Goal: Transaction & Acquisition: Purchase product/service

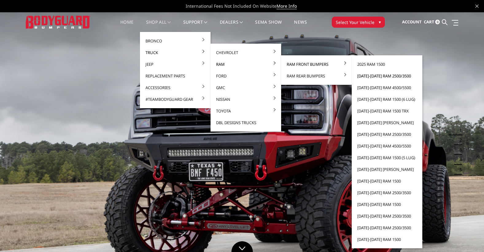
click at [385, 75] on link "[DATE]-[DATE] Ram 2500/3500" at bounding box center [387, 76] width 66 height 12
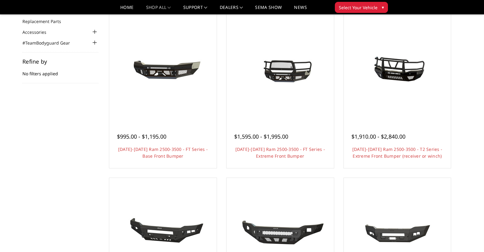
scroll to position [61, 0]
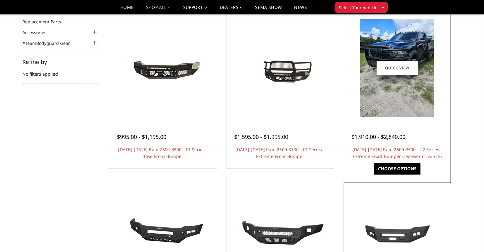
click at [394, 167] on link "Choose Options" at bounding box center [397, 169] width 46 height 12
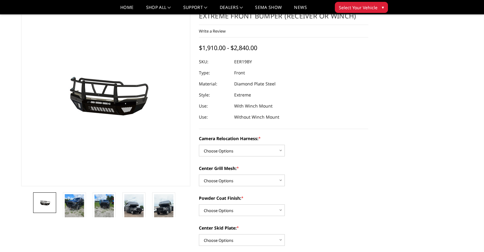
scroll to position [92, 0]
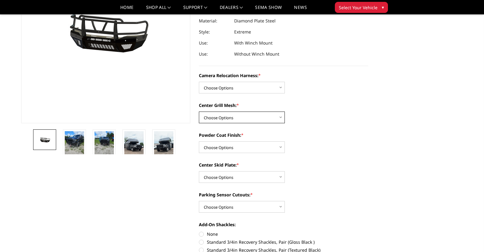
click at [282, 118] on select "Choose Options Without expanded metal With expanded metal" at bounding box center [242, 117] width 86 height 12
select select "3817"
click at [199, 111] on select "Choose Options Without expanded metal With expanded metal" at bounding box center [242, 117] width 86 height 12
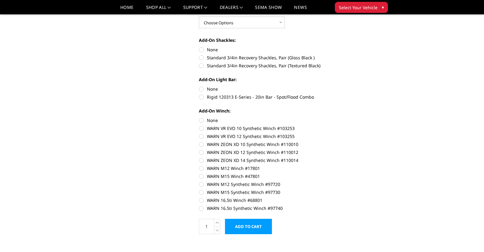
scroll to position [307, 0]
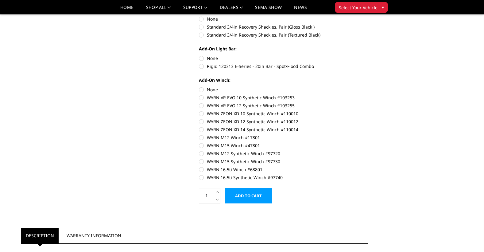
click at [200, 90] on label "None" at bounding box center [283, 89] width 169 height 6
click at [199, 87] on input "None" at bounding box center [199, 86] width 0 height 0
radio input "true"
click at [260, 195] on input "Add to Cart" at bounding box center [248, 195] width 47 height 15
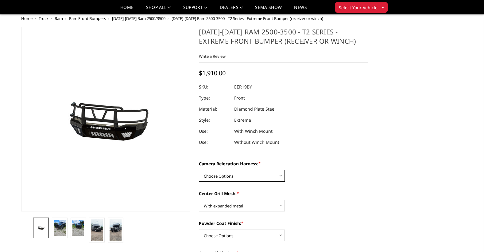
scroll to position [0, 0]
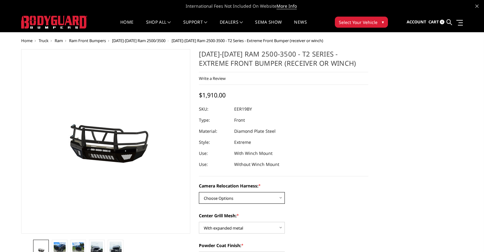
click at [272, 199] on select "Choose Options Without camera harness With camera harness" at bounding box center [242, 198] width 86 height 12
select select "3820"
click at [199, 192] on select "Choose Options Without camera harness With camera harness" at bounding box center [242, 198] width 86 height 12
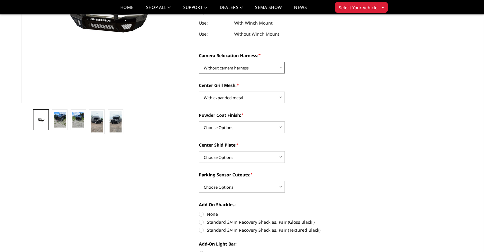
scroll to position [123, 0]
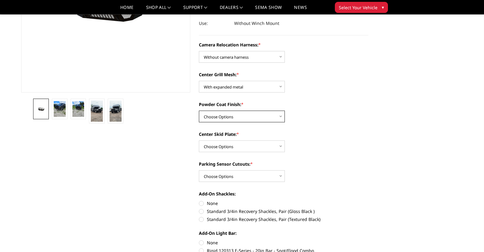
click at [278, 116] on select "Choose Options Textured Black Powder Coat Gloss Black Powder Coat Bare Metal" at bounding box center [242, 116] width 86 height 12
select select "3815"
click at [199, 110] on select "Choose Options Textured Black Powder Coat Gloss Black Powder Coat Bare Metal" at bounding box center [242, 116] width 86 height 12
click at [275, 145] on select "Choose Options Winch Mount Skid Plate Standard Skid Plate (included) 2" Receive…" at bounding box center [242, 146] width 86 height 12
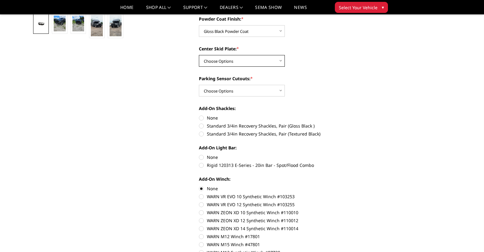
scroll to position [215, 0]
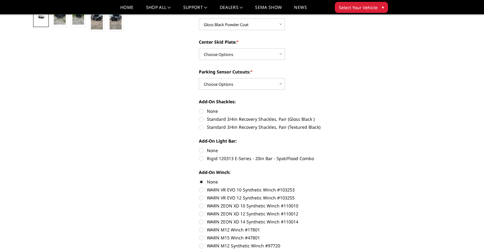
click at [202, 128] on label "Standard 3/4in Recovery Shackles, Pair (Textured Black)" at bounding box center [283, 127] width 169 height 6
click at [368, 116] on input "Standard 3/4in Recovery Shackles, Pair (Textured Black)" at bounding box center [368, 116] width 0 height 0
radio input "true"
click at [200, 150] on label "None" at bounding box center [283, 150] width 169 height 6
click at [199, 147] on input "None" at bounding box center [199, 147] width 0 height 0
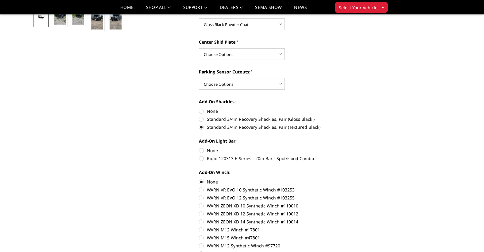
radio input "true"
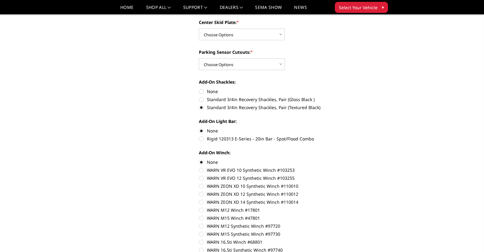
scroll to position [368, 0]
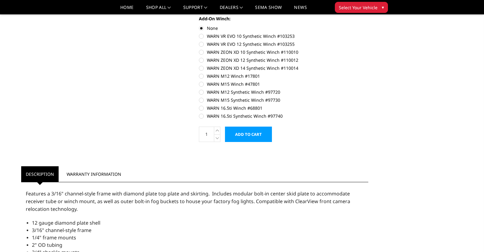
click at [246, 135] on input "Add to Cart" at bounding box center [248, 133] width 47 height 15
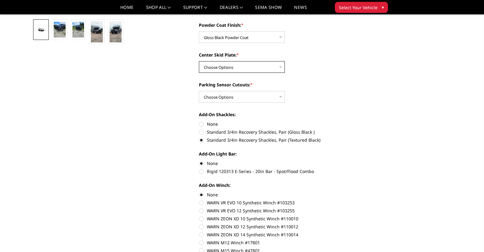
scroll to position [202, 0]
click at [272, 68] on select "Choose Options Winch Mount Skid Plate Standard Skid Plate (included) 2" Receive…" at bounding box center [242, 67] width 86 height 12
select select "3811"
click at [199, 61] on select "Choose Options Winch Mount Skid Plate Standard Skid Plate (included) 2" Receive…" at bounding box center [242, 67] width 86 height 12
click at [280, 98] on select "Choose Options Yes - With Parking Sensor Cutouts" at bounding box center [242, 97] width 86 height 12
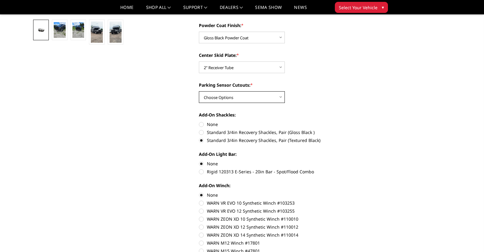
click at [199, 91] on select "Choose Options Yes - With Parking Sensor Cutouts" at bounding box center [242, 97] width 86 height 12
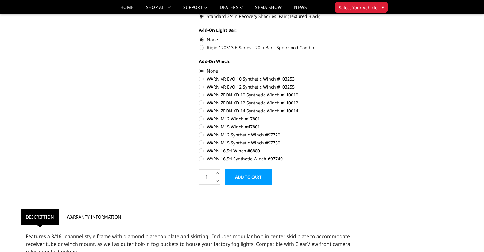
scroll to position [417, 0]
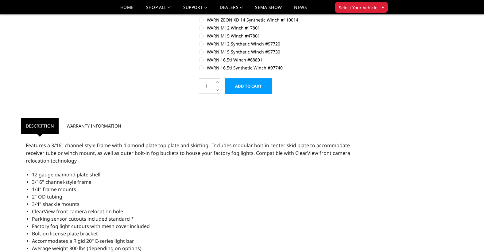
click at [227, 87] on input "Add to Cart" at bounding box center [248, 85] width 47 height 15
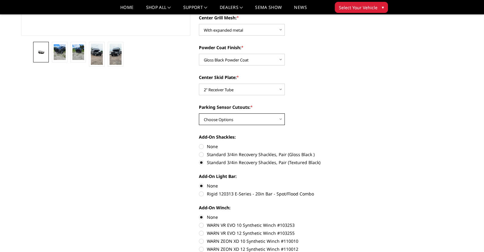
scroll to position [170, 0]
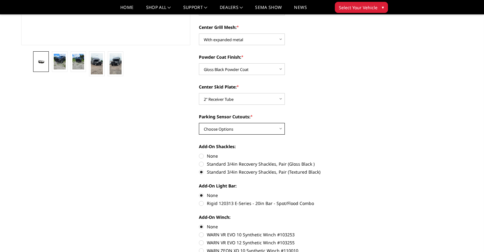
click at [277, 128] on select "Choose Options Yes - With Parking Sensor Cutouts" at bounding box center [242, 129] width 86 height 12
click at [202, 157] on label "None" at bounding box center [283, 156] width 169 height 6
click at [199, 153] on input "None" at bounding box center [199, 153] width 0 height 0
radio input "true"
click at [281, 129] on select "Choose Options Yes - With Parking Sensor Cutouts" at bounding box center [242, 129] width 86 height 12
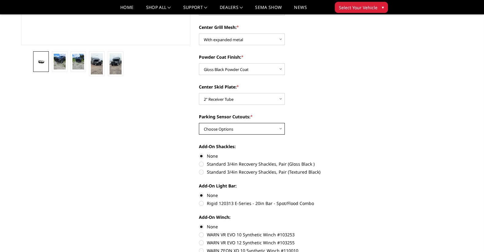
select select "3810"
click at [199, 123] on select "Choose Options Yes - With Parking Sensor Cutouts" at bounding box center [242, 129] width 86 height 12
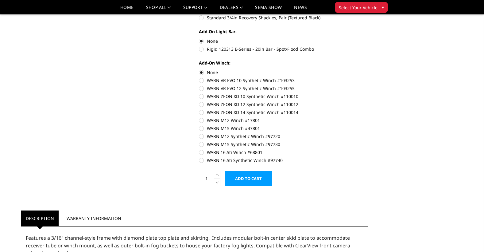
scroll to position [385, 0]
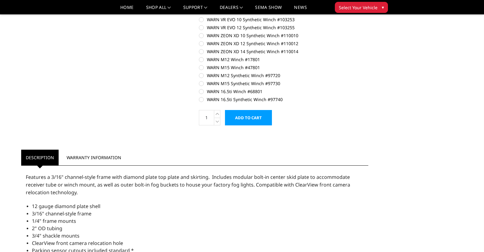
click at [256, 115] on input "Add to Cart" at bounding box center [248, 117] width 47 height 15
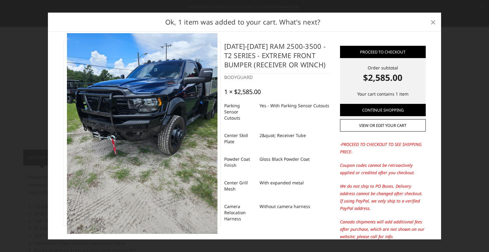
click at [433, 21] on span "×" at bounding box center [433, 21] width 6 height 13
